Goal: Task Accomplishment & Management: Manage account settings

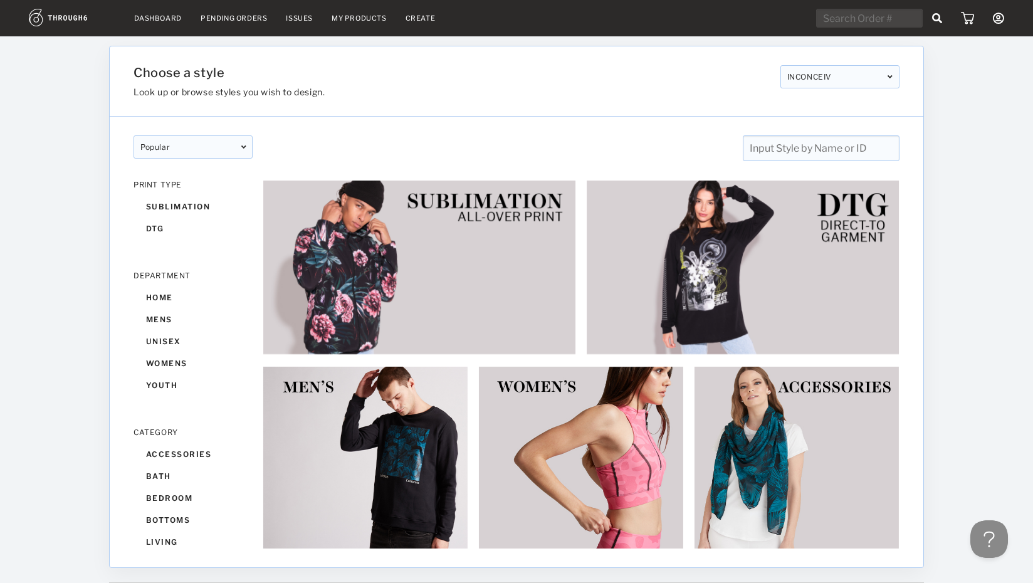
click at [234, 17] on div "Pending Orders" at bounding box center [234, 18] width 66 height 9
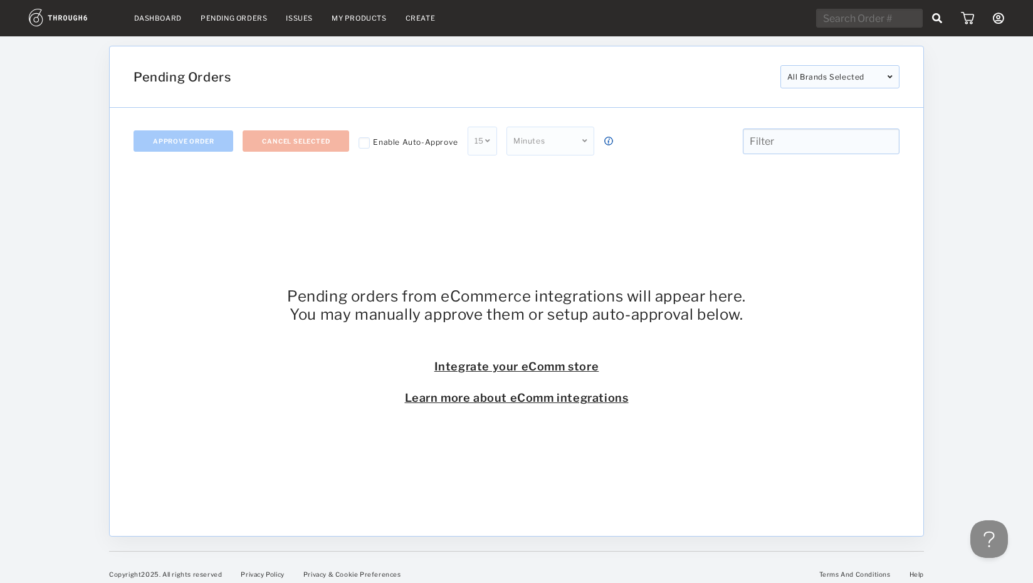
click at [805, 85] on div "All Brands Selected" at bounding box center [839, 76] width 119 height 23
click at [719, 152] on div at bounding box center [775, 141] width 259 height 26
click at [328, 187] on div "Pending orders from eCommerce integrations will appear here. You may manually a…" at bounding box center [516, 345] width 766 height 343
click at [174, 18] on link "Dashboard" at bounding box center [158, 18] width 48 height 9
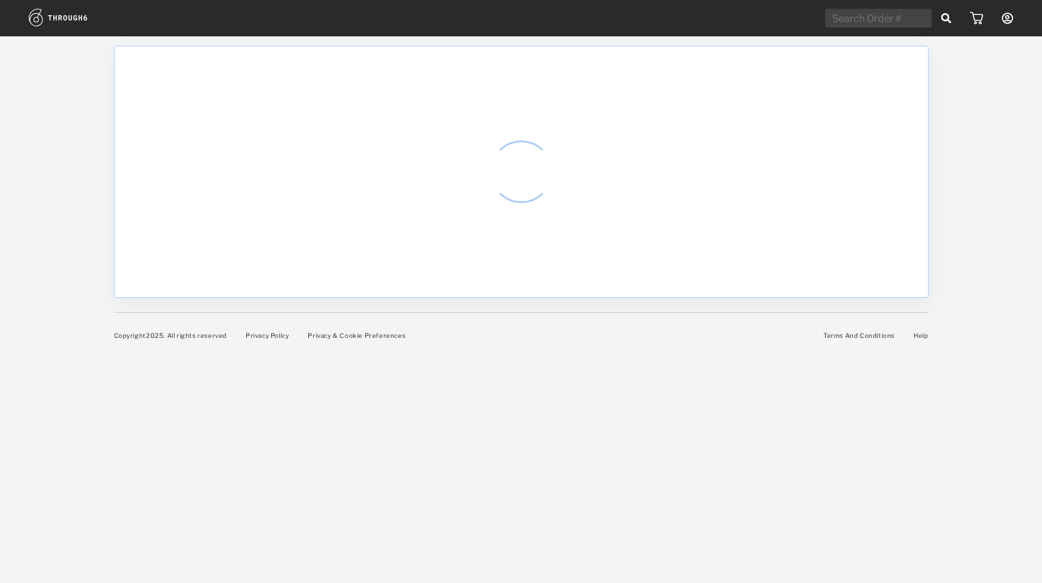
select select "7"
select select "2025"
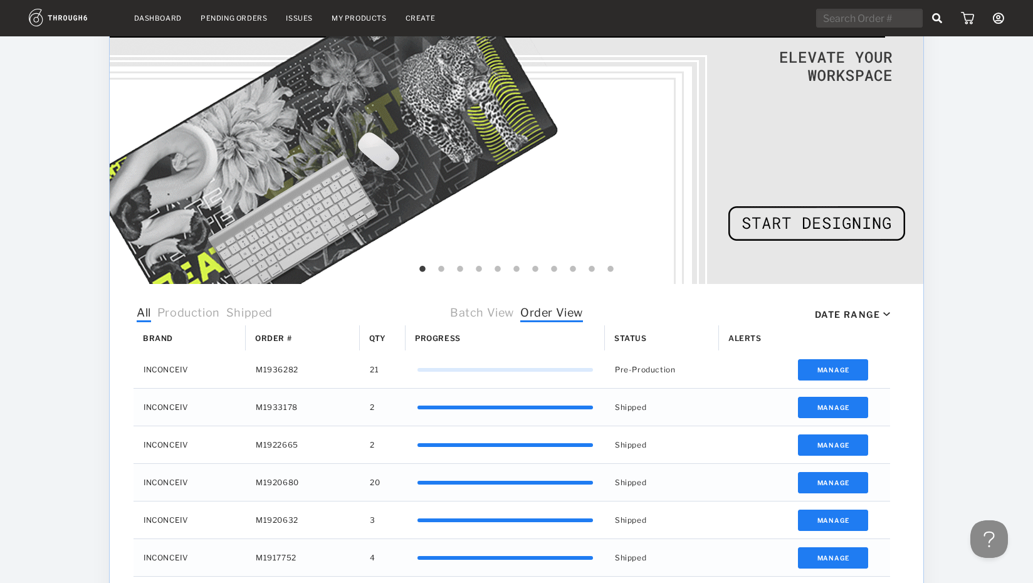
scroll to position [159, 0]
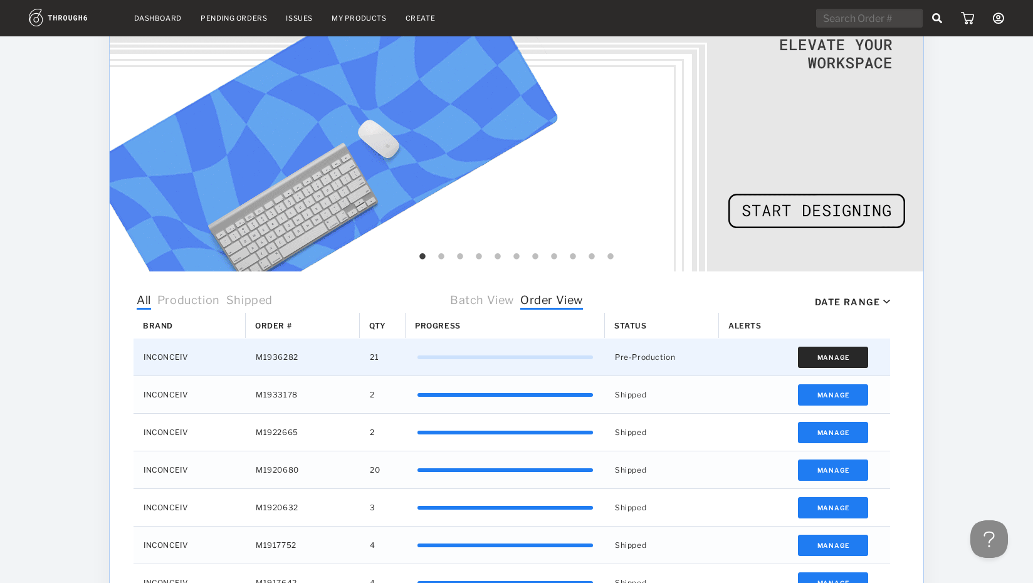
click at [827, 362] on button "Manage" at bounding box center [833, 357] width 71 height 21
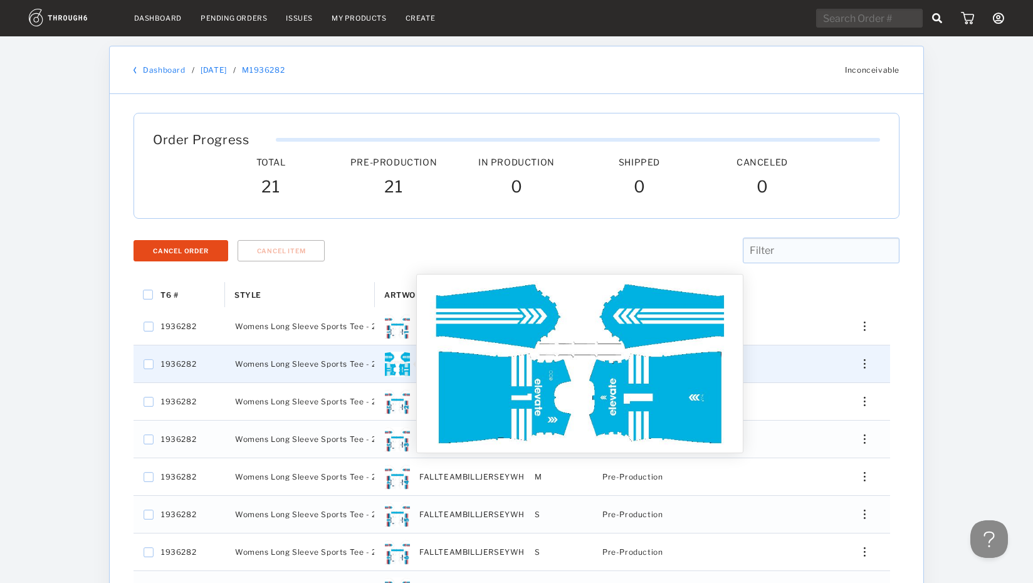
click at [395, 362] on img "Press SPACE to select this row." at bounding box center [397, 364] width 25 height 25
checkbox input "false"
checkbox input "true"
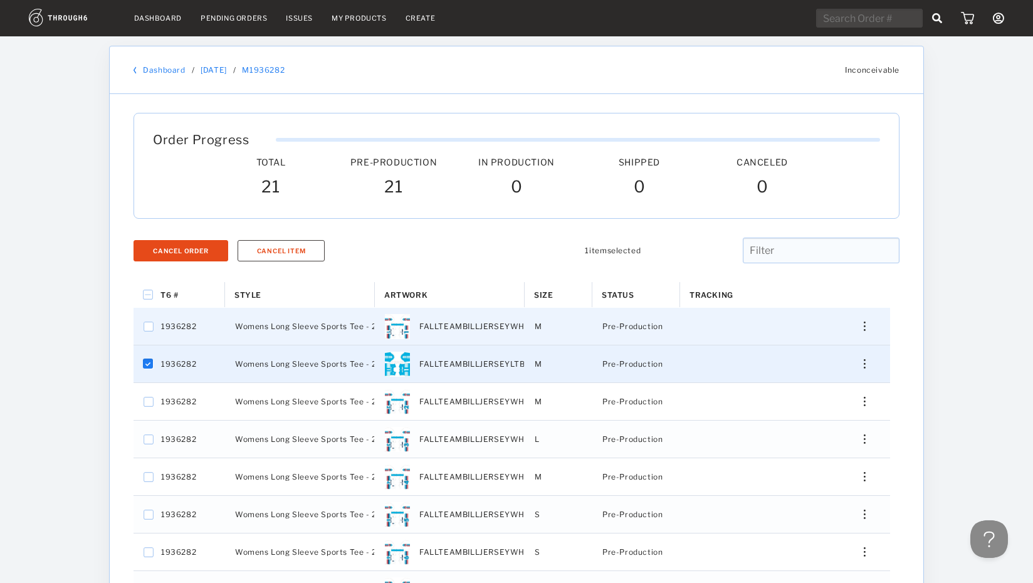
click at [452, 328] on span "FALLTEAMBILLJERSEYWHITE1" at bounding box center [480, 326] width 122 height 16
checkbox input "false"
checkbox input "true"
click at [362, 326] on span "Womens Long Sleeve Sports Tee - 260" at bounding box center [311, 326] width 152 height 16
checkbox input "false"
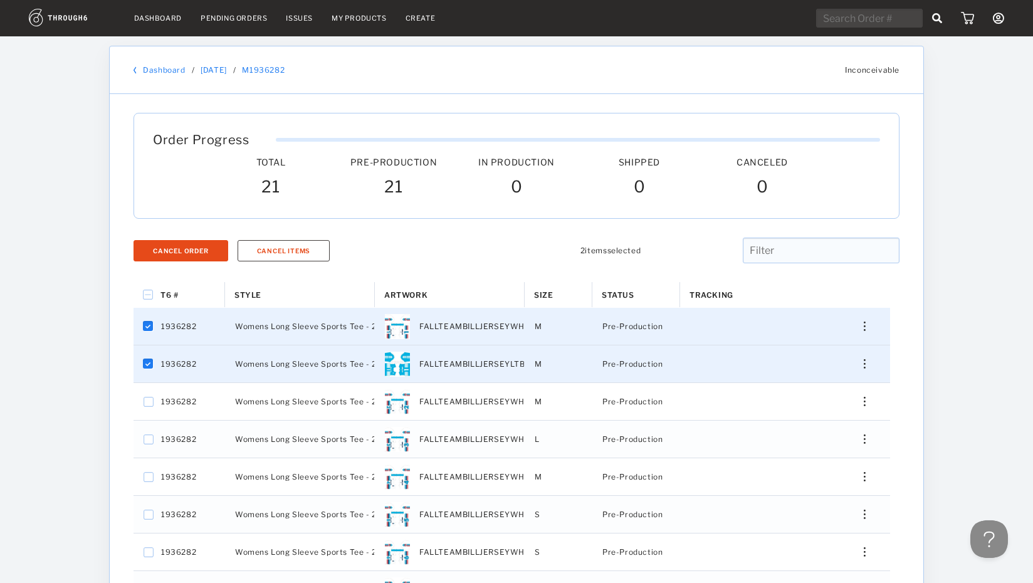
checkbox input "false"
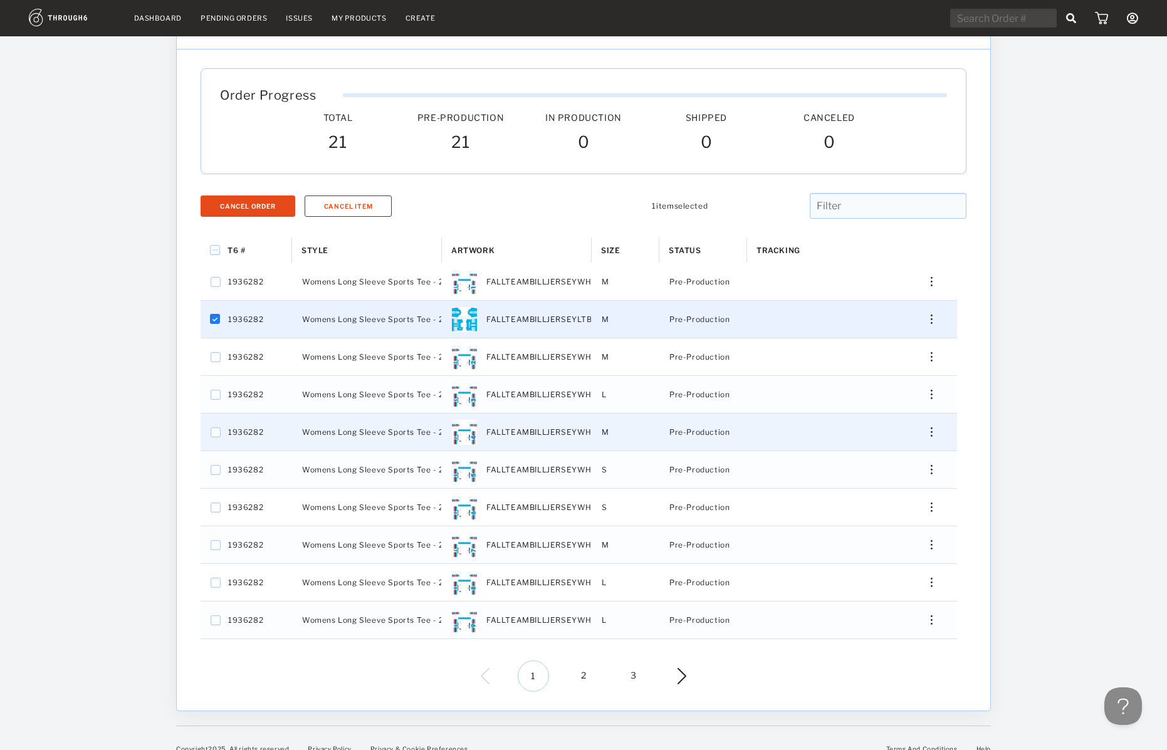
scroll to position [61, 0]
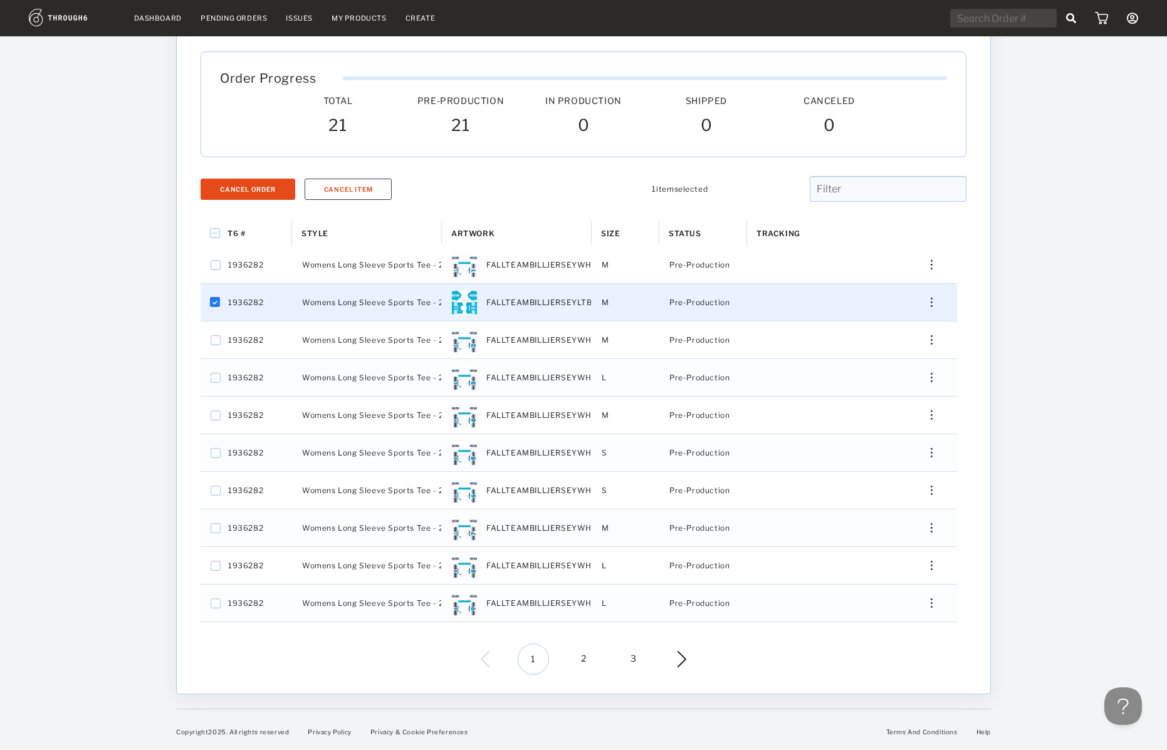
click at [684, 582] on img at bounding box center [673, 659] width 28 height 16
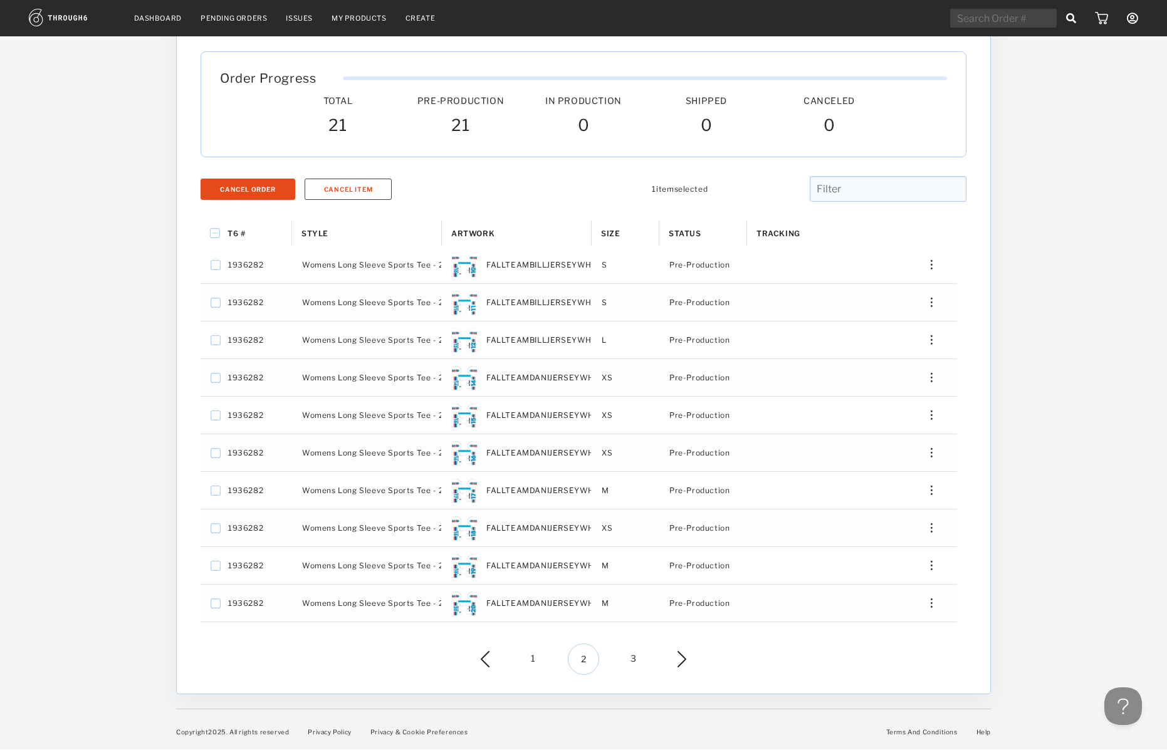
click at [684, 582] on img at bounding box center [673, 659] width 28 height 16
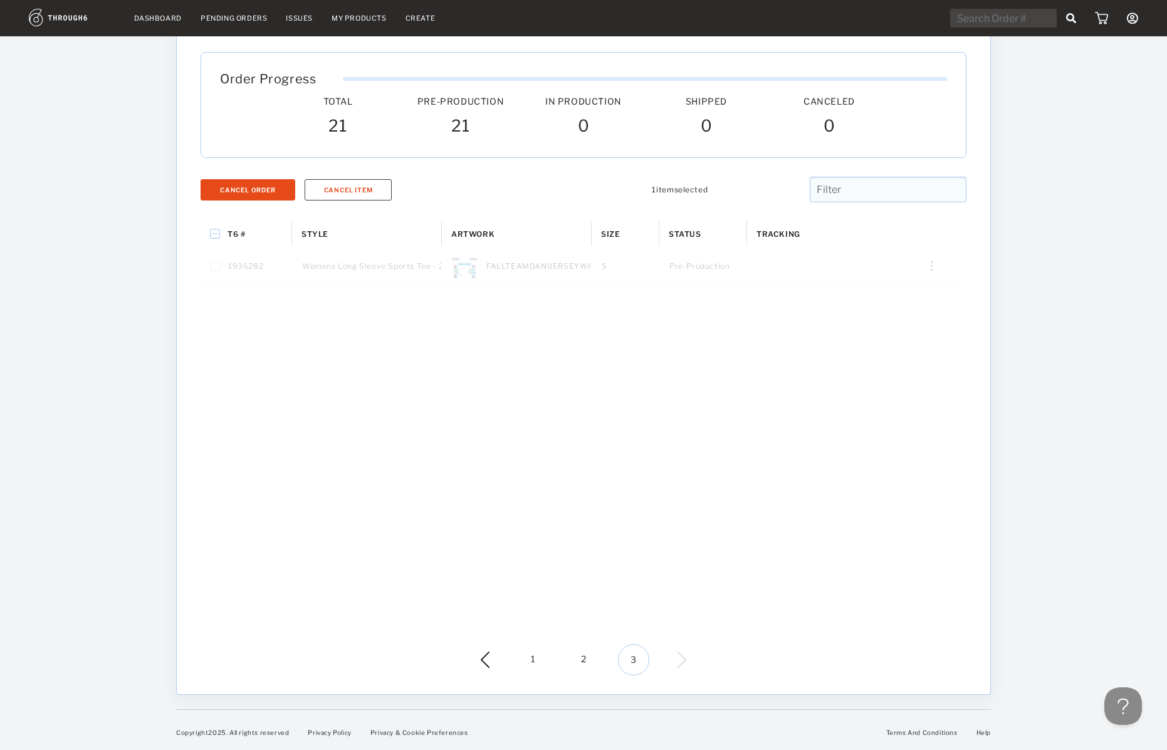
click at [486, 582] on img at bounding box center [495, 660] width 28 height 16
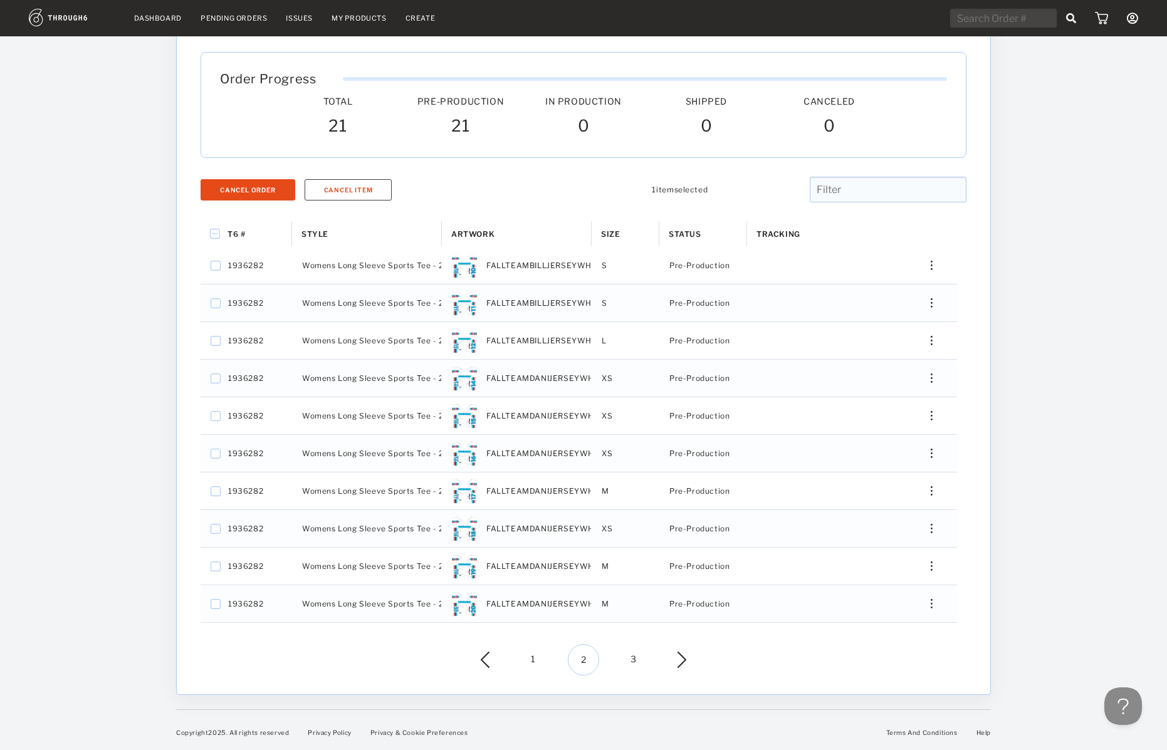
scroll to position [61, 0]
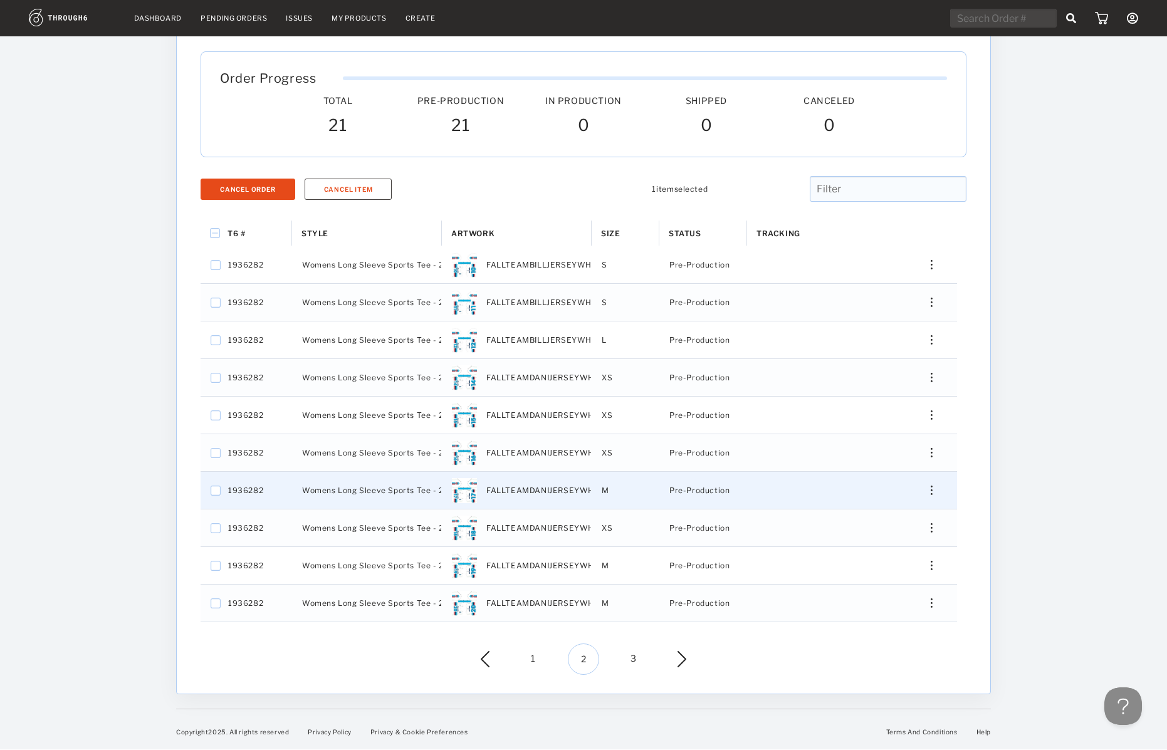
click at [523, 494] on span "FALLTEAMDANIJERSEYWHITE17" at bounding box center [551, 491] width 130 height 16
checkbox input "false"
checkbox input "true"
click at [523, 494] on span "FALLTEAMDANIJERSEYWHITE17" at bounding box center [551, 491] width 130 height 16
checkbox input "false"
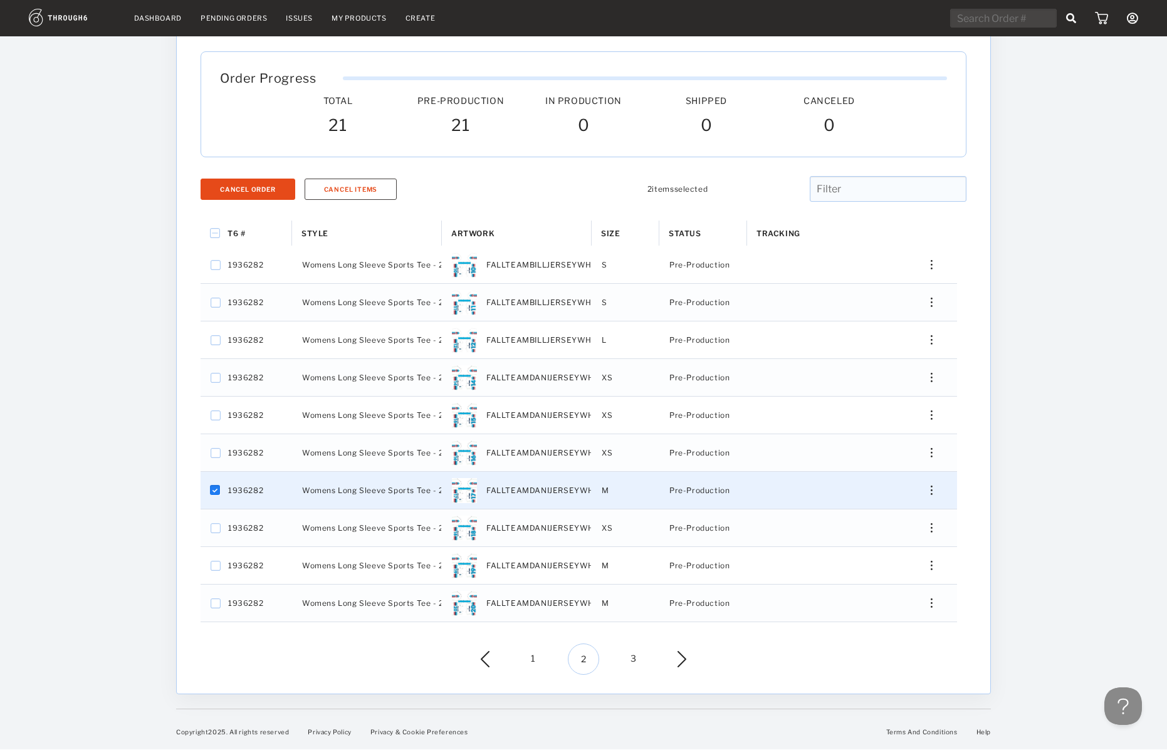
checkbox input "false"
